Goal: Task Accomplishment & Management: Manage account settings

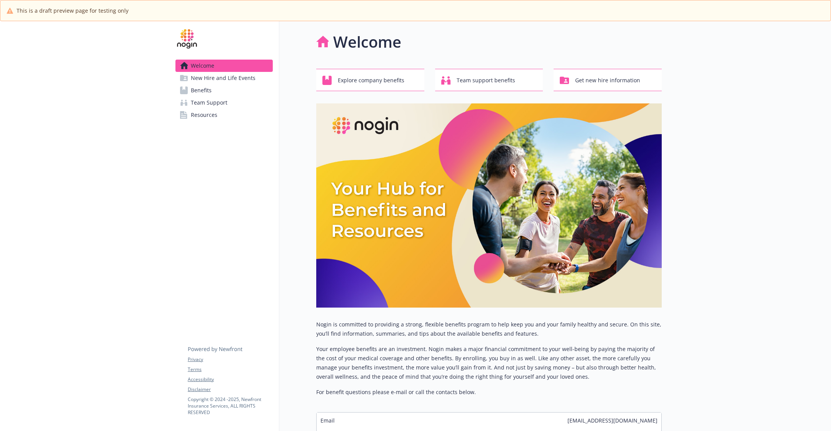
click at [234, 81] on span "New Hire and Life Events" at bounding box center [223, 78] width 65 height 12
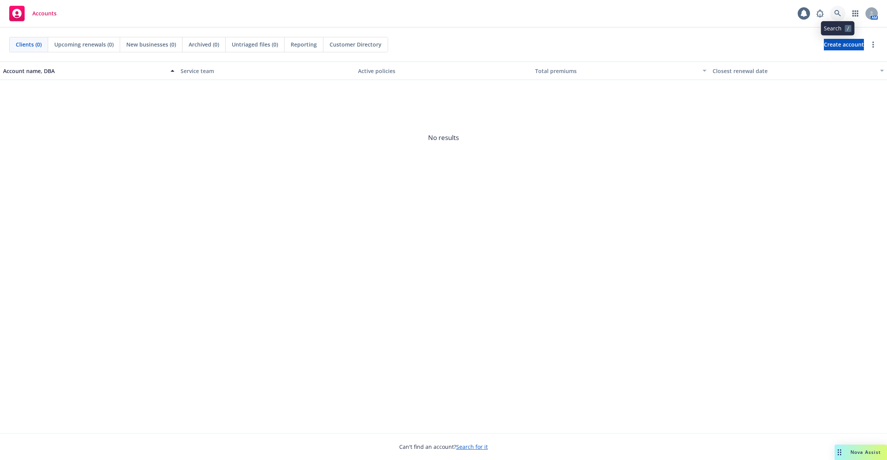
click at [839, 10] on link at bounding box center [837, 13] width 15 height 15
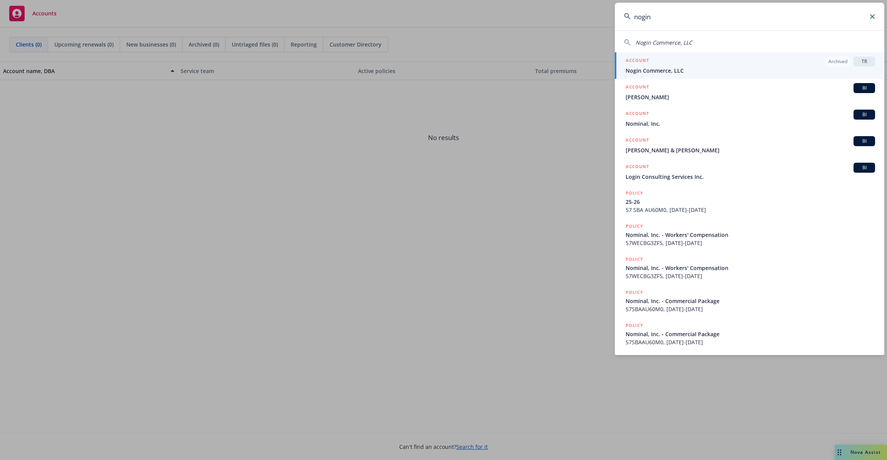
type input "nogin"
click at [796, 64] on div "ACCOUNT Archived TR" at bounding box center [749, 62] width 249 height 10
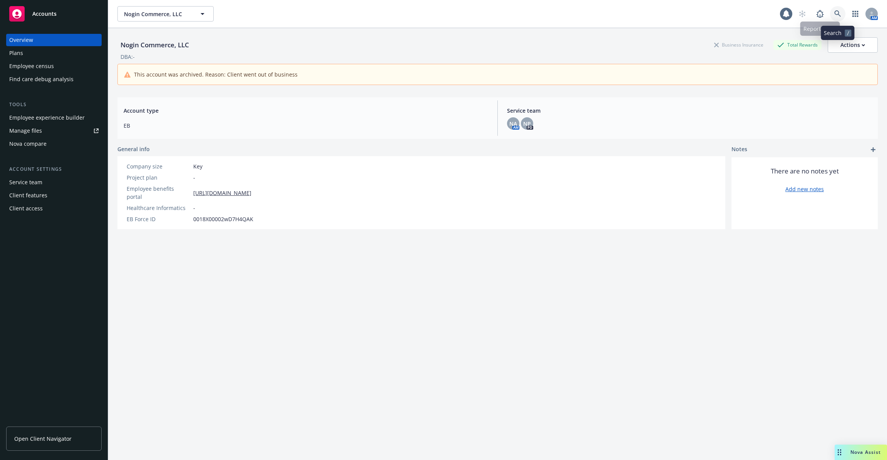
click at [834, 12] on icon at bounding box center [837, 13] width 7 height 7
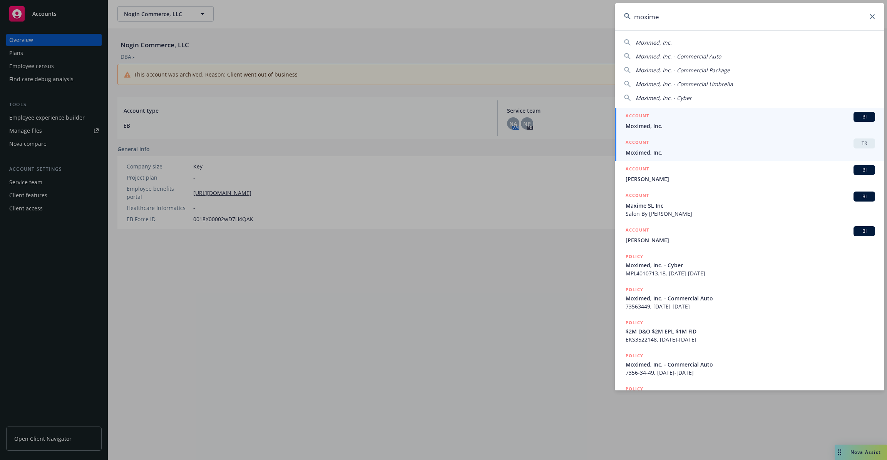
type input "moxime"
click at [697, 145] on div "ACCOUNT TR" at bounding box center [749, 144] width 249 height 10
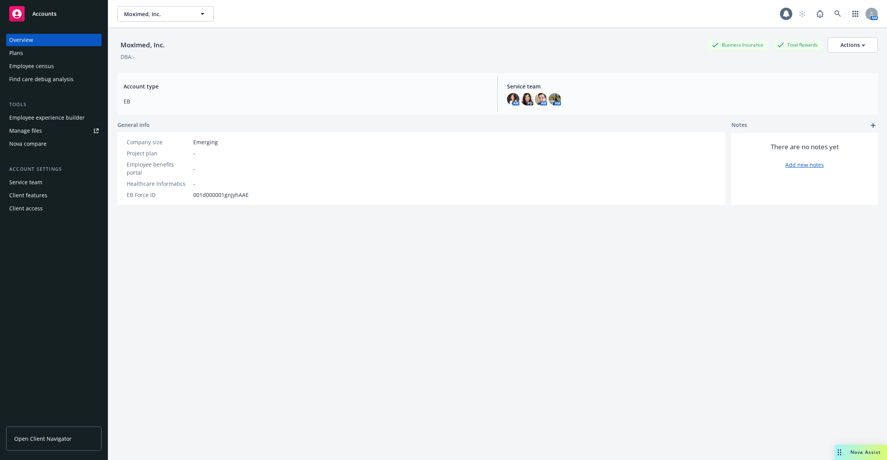
click at [69, 119] on div "Employee experience builder" at bounding box center [46, 118] width 75 height 12
click at [69, 111] on div "Tools Employee experience builder Manage files Nova compare" at bounding box center [53, 125] width 95 height 49
click at [69, 115] on div "Employee experience builder" at bounding box center [46, 118] width 75 height 12
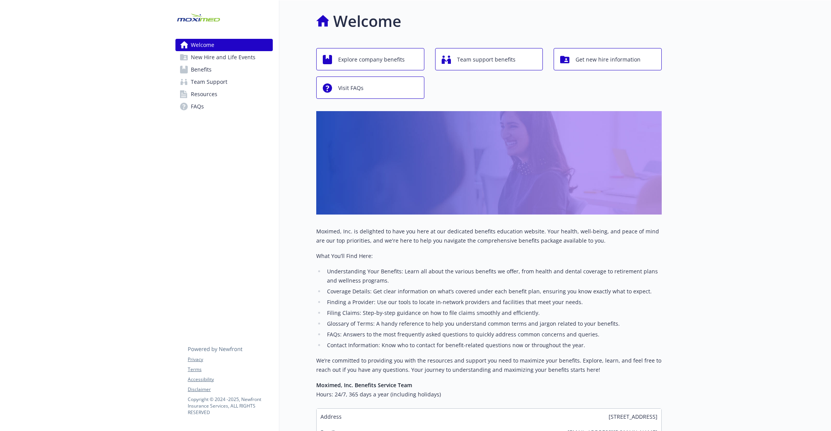
click at [225, 62] on span "New Hire and Life Events" at bounding box center [223, 57] width 65 height 12
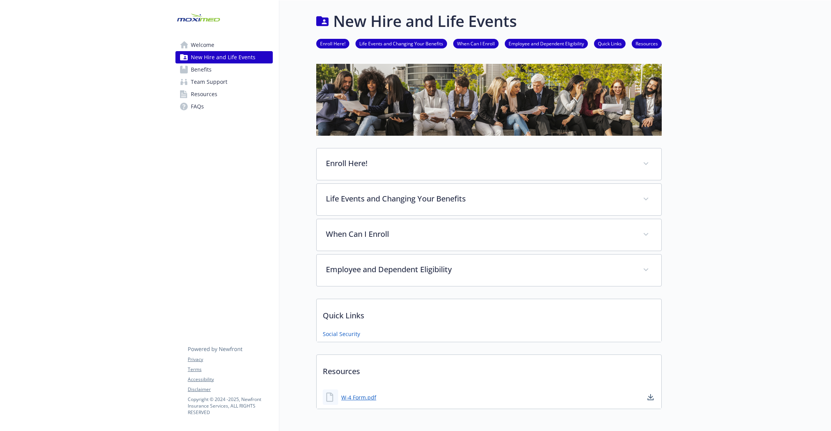
click at [251, 79] on link "Team Support" at bounding box center [224, 82] width 97 height 12
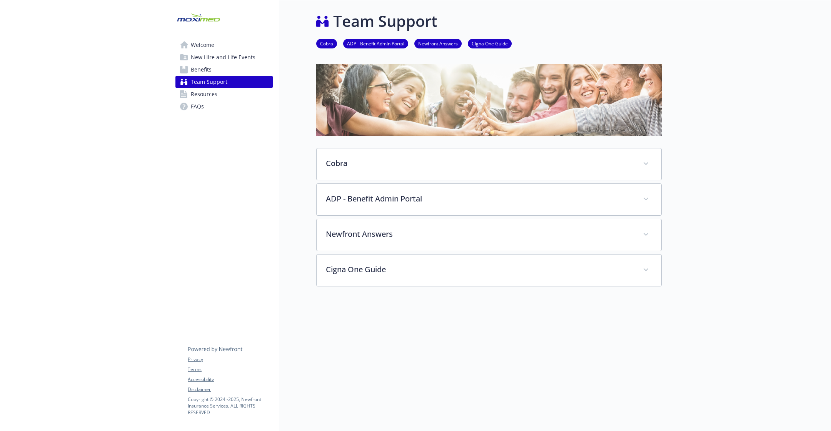
click at [249, 64] on link "Benefits" at bounding box center [224, 70] width 97 height 12
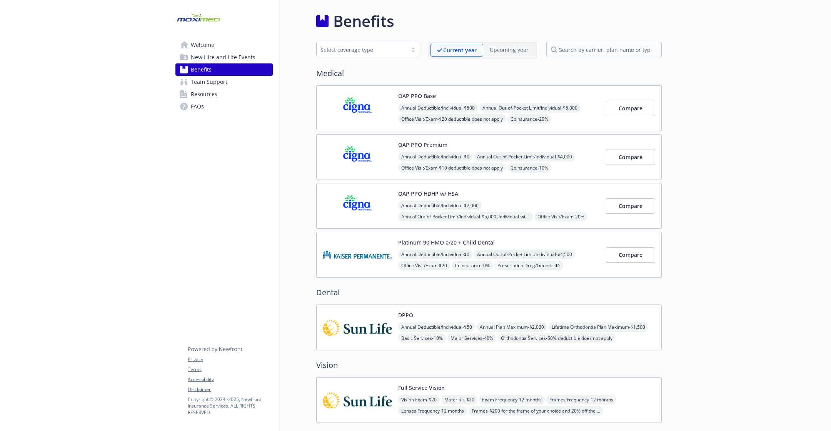
click at [249, 56] on span "New Hire and Life Events" at bounding box center [223, 57] width 65 height 12
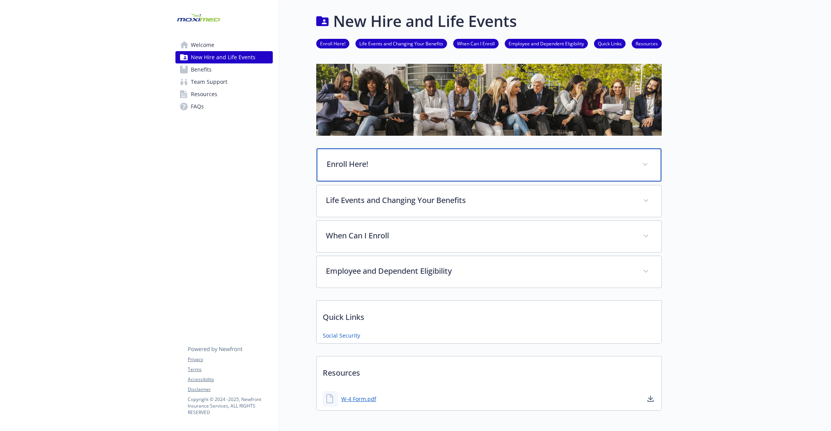
click at [360, 170] on p "Enroll Here!" at bounding box center [480, 165] width 306 height 12
